Goal: Task Accomplishment & Management: Use online tool/utility

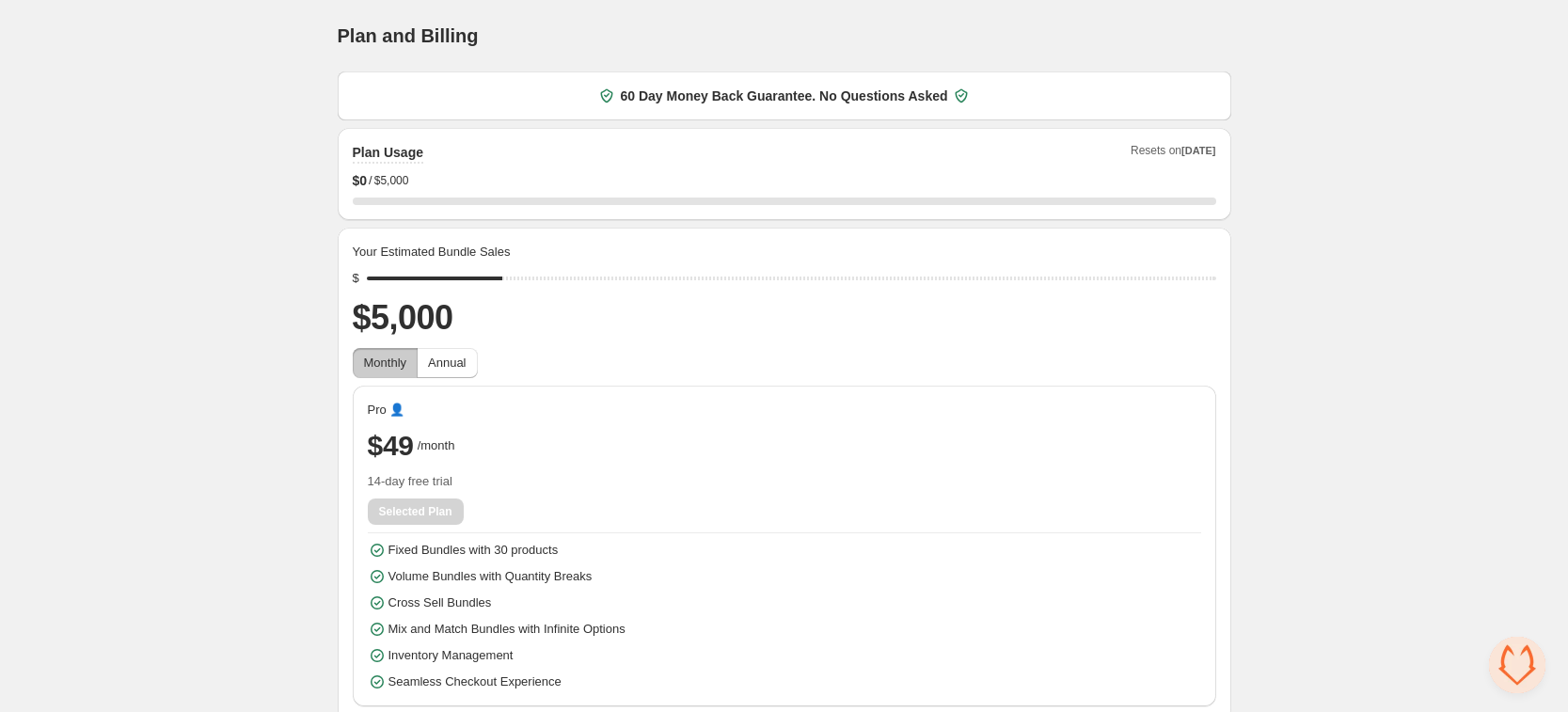
scroll to position [9, 0]
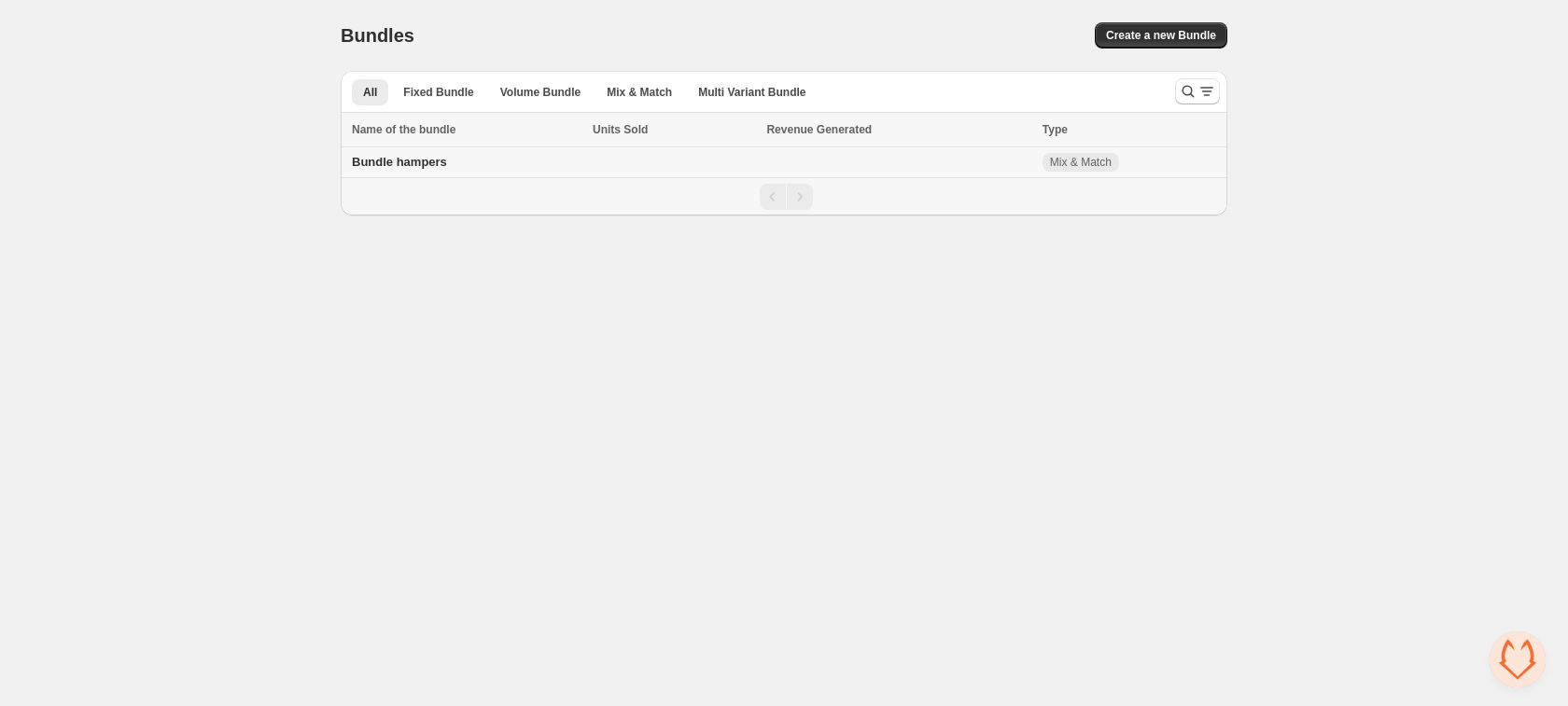
click at [445, 151] on td "Bundle hampers" at bounding box center [464, 162] width 246 height 31
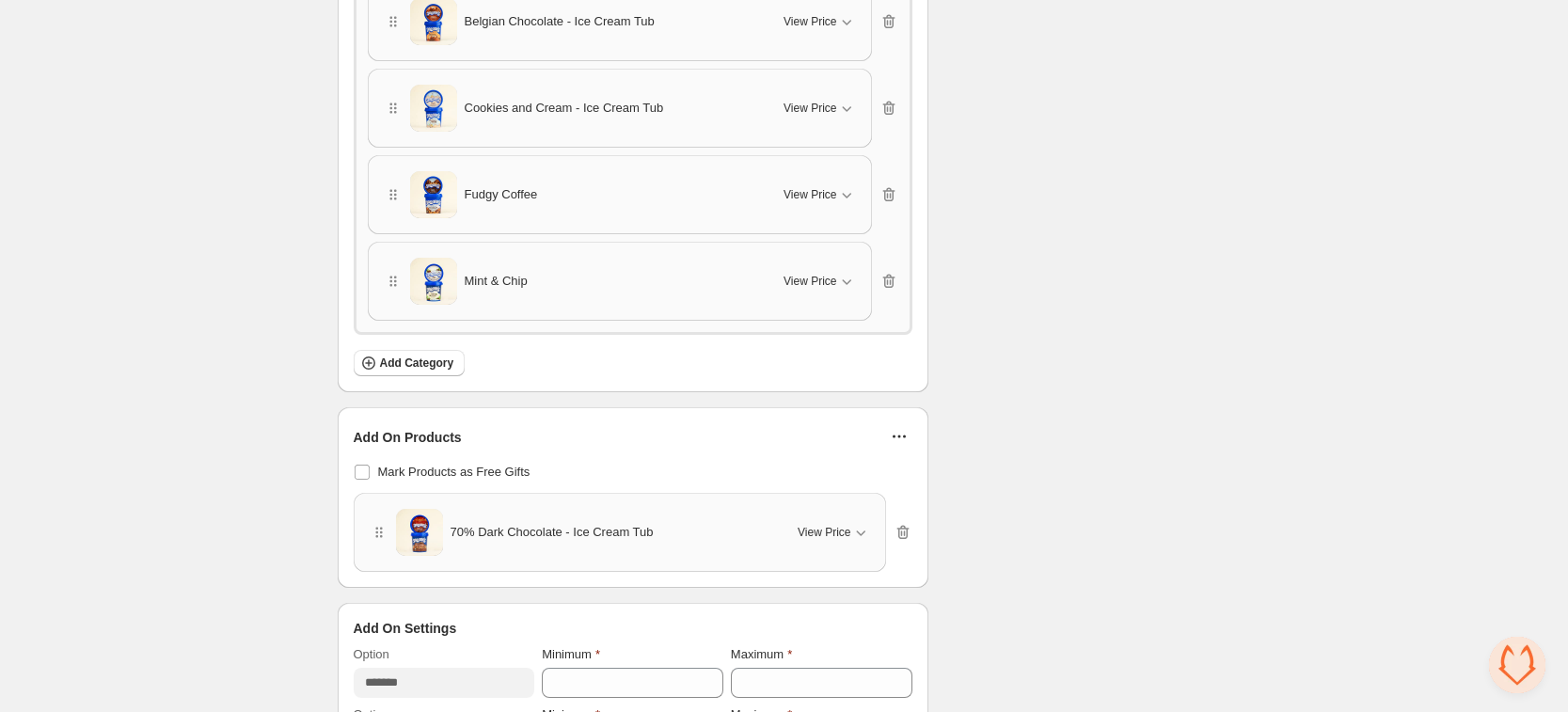
scroll to position [3365, 0]
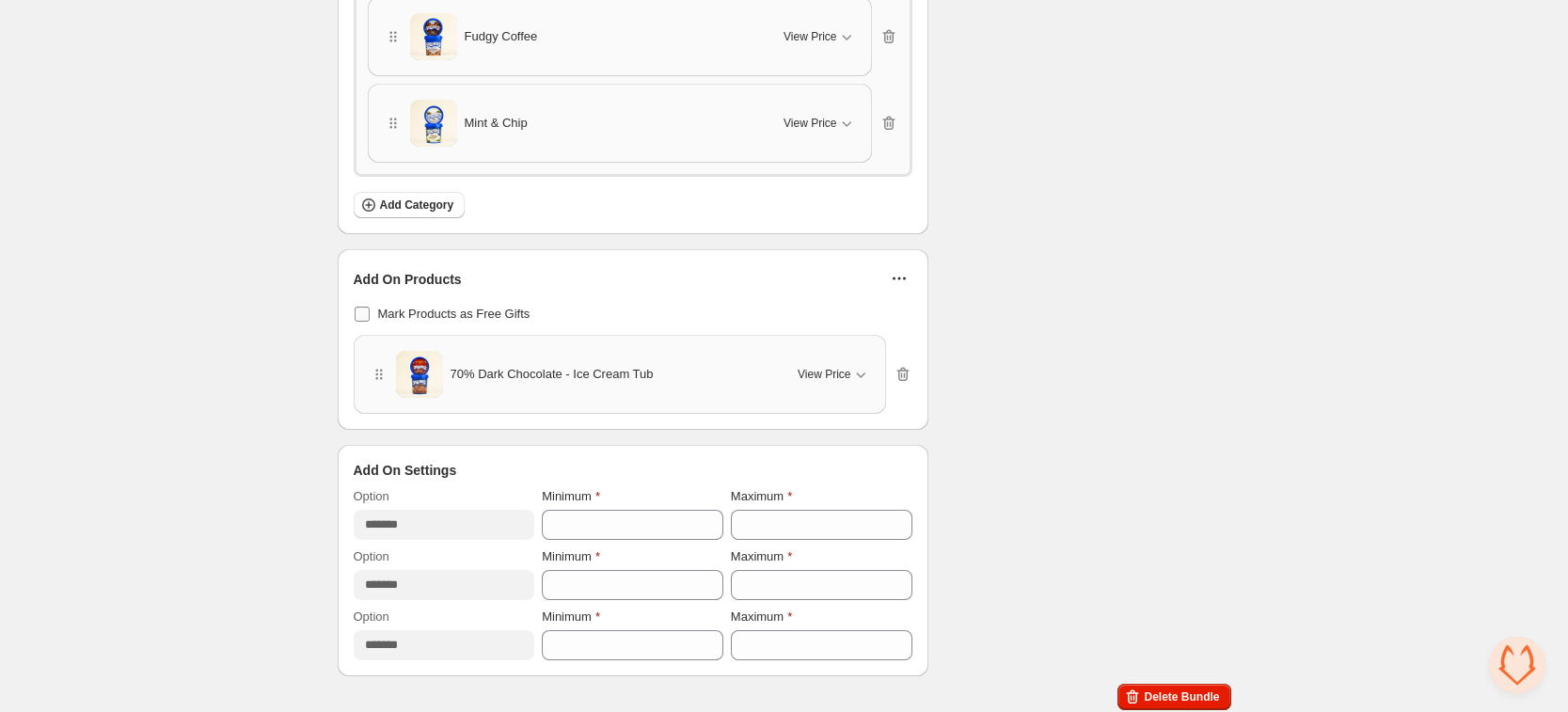
click at [395, 312] on span "Mark Products as Free Gifts" at bounding box center [453, 313] width 152 height 14
click at [894, 370] on icon "button" at bounding box center [903, 375] width 19 height 19
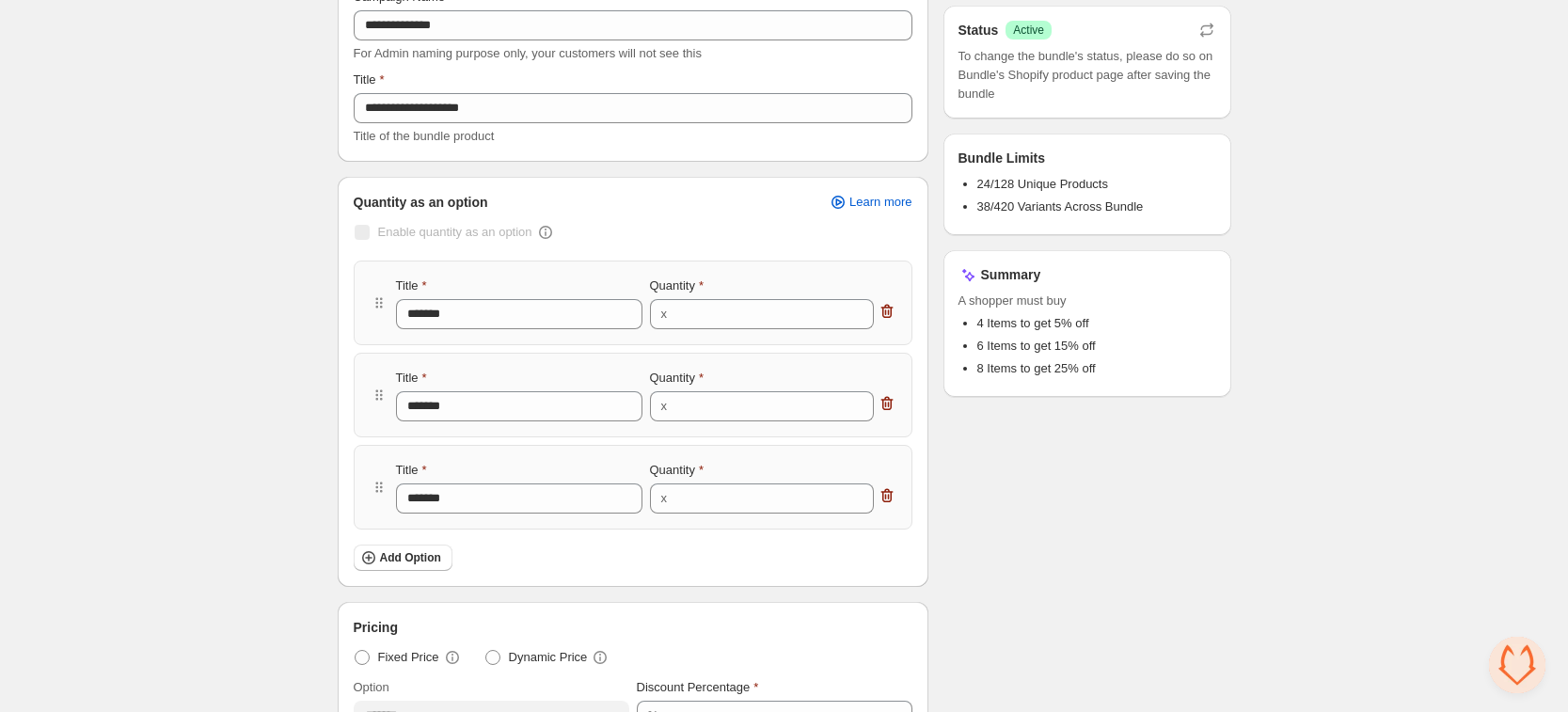
scroll to position [0, 0]
